Goal: Complete application form

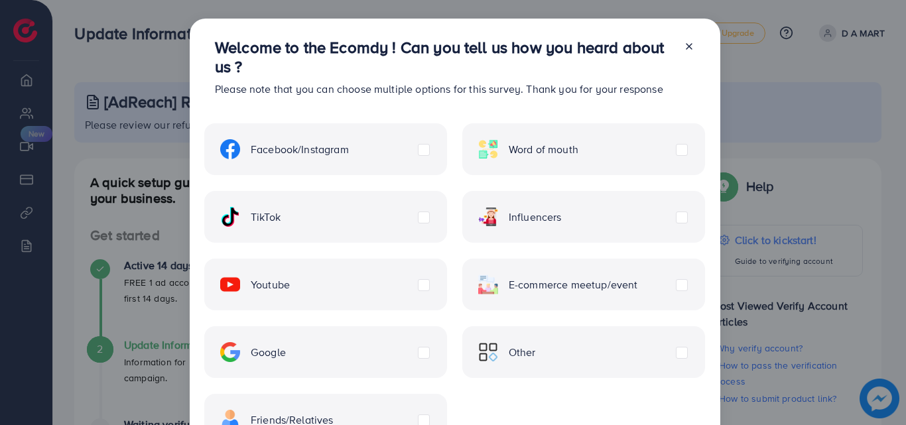
drag, startPoint x: 700, startPoint y: 247, endPoint x: 682, endPoint y: 253, distance: 18.9
click at [690, 251] on div "Facebook/Instagram Word of mouth TikTok Influencers Youtube E-commerce meetup/e…" at bounding box center [454, 276] width 501 height 338
click at [672, 289] on div "E-commerce meetup/event" at bounding box center [583, 285] width 243 height 52
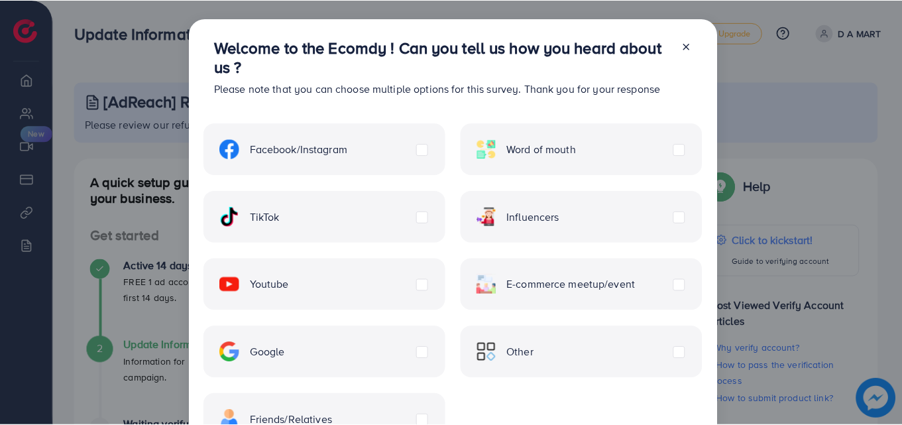
scroll to position [107, 0]
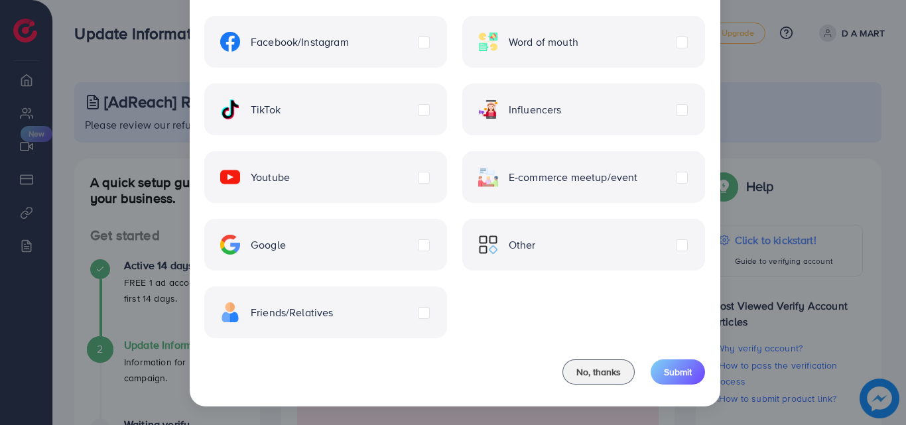
click at [333, 312] on label "Friends/Relatives" at bounding box center [276, 312] width 113 height 20
click at [687, 370] on span "Submit" at bounding box center [678, 371] width 28 height 13
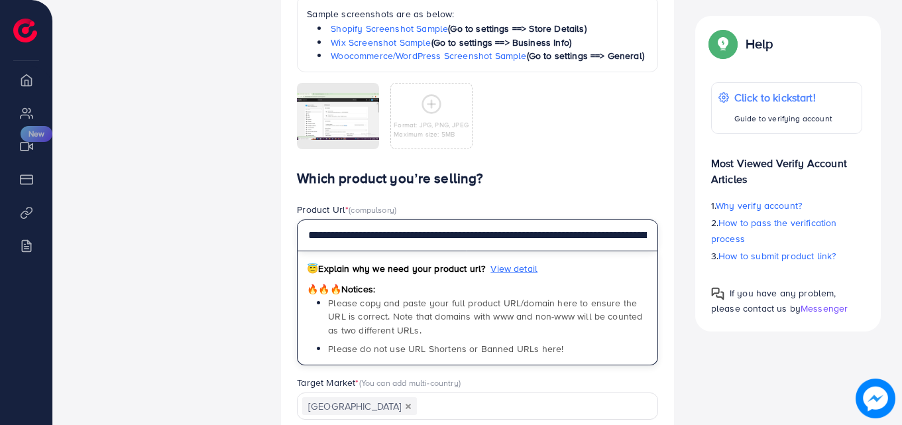
scroll to position [0, 333]
drag, startPoint x: 309, startPoint y: 237, endPoint x: 717, endPoint y: 282, distance: 410.9
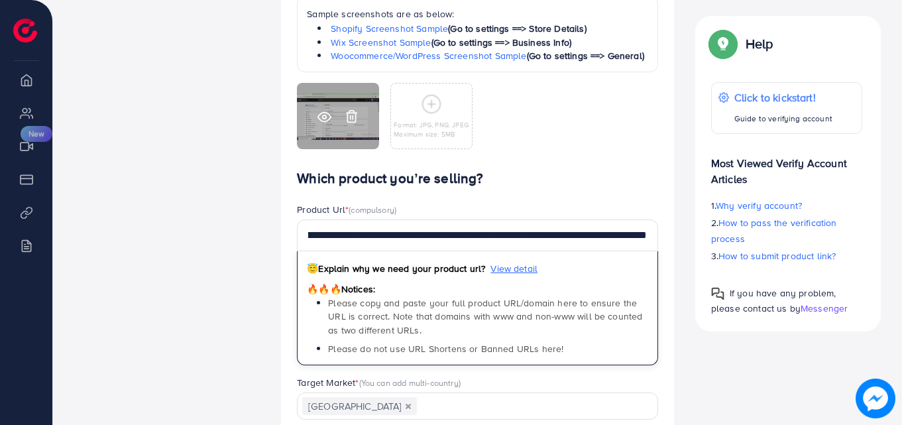
scroll to position [0, 0]
click at [352, 115] on icon at bounding box center [352, 116] width 14 height 14
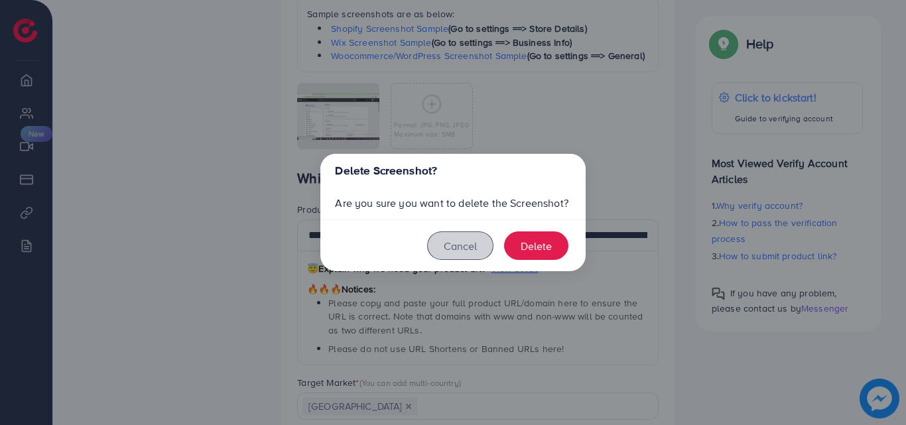
click at [445, 243] on button "Cancel" at bounding box center [460, 245] width 66 height 29
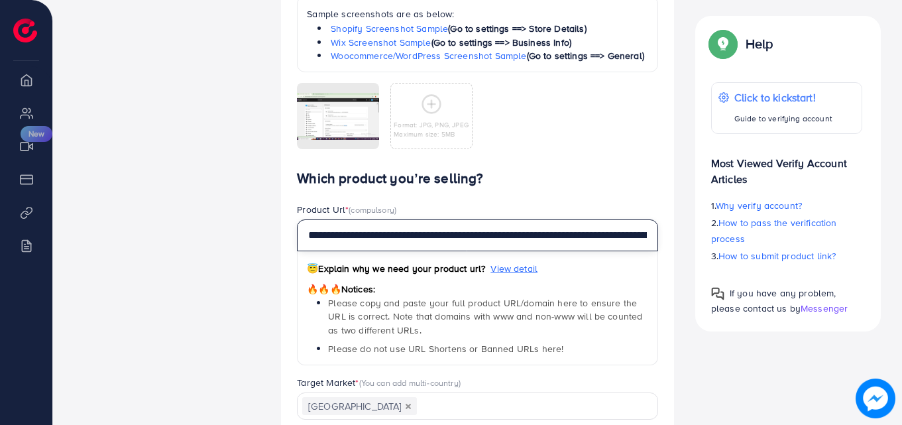
click at [505, 250] on input "**********" at bounding box center [477, 235] width 361 height 32
paste input "text"
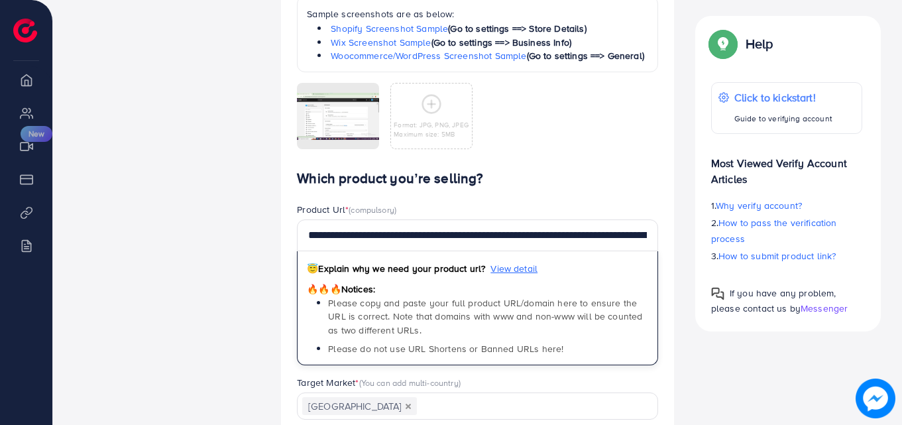
click at [558, 172] on h4 "Which product you’re selling?" at bounding box center [477, 178] width 361 height 17
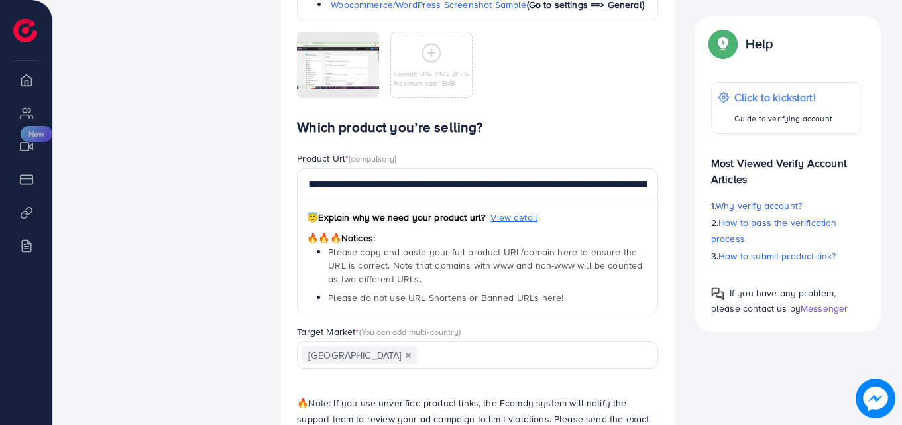
scroll to position [1008, 0]
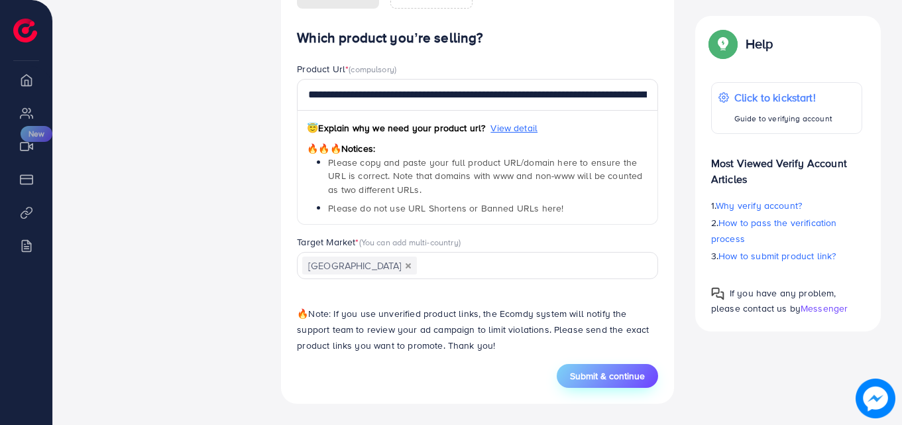
click at [596, 369] on span "Submit & continue" at bounding box center [607, 375] width 75 height 13
type input "**********"
